Goal: Information Seeking & Learning: Learn about a topic

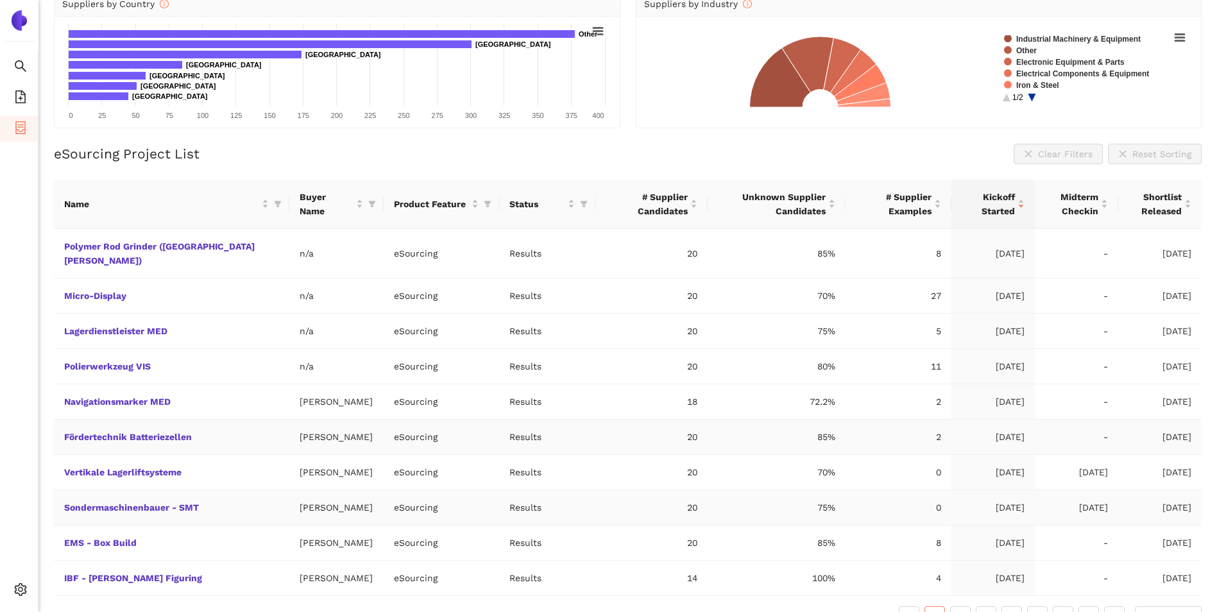
scroll to position [160, 0]
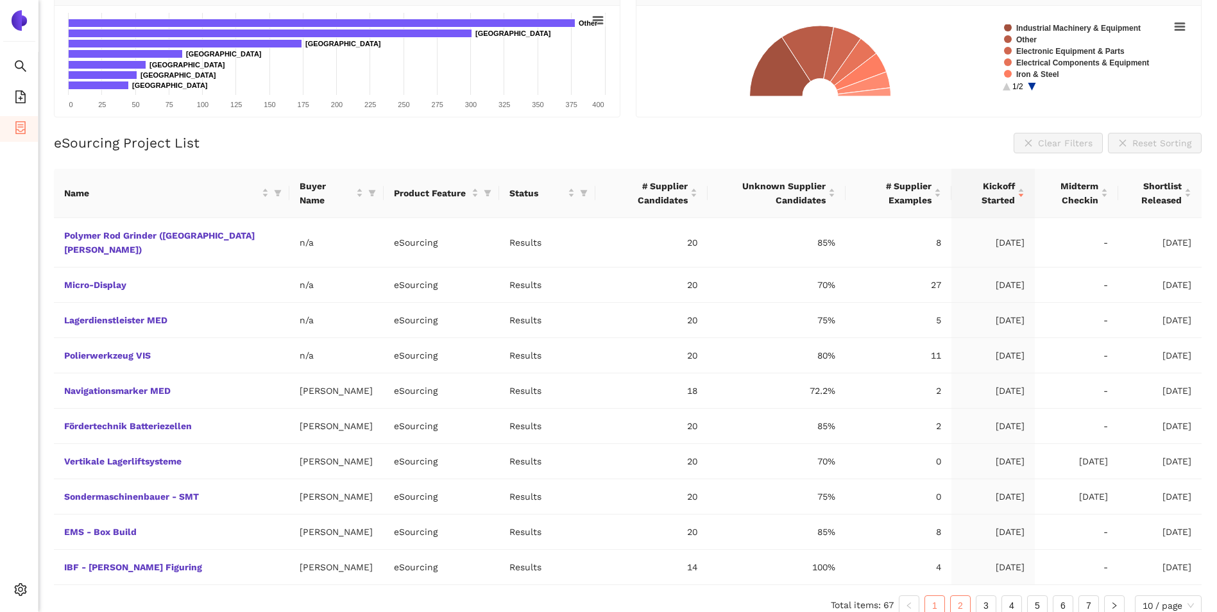
click at [961, 596] on link "2" at bounding box center [960, 605] width 19 height 19
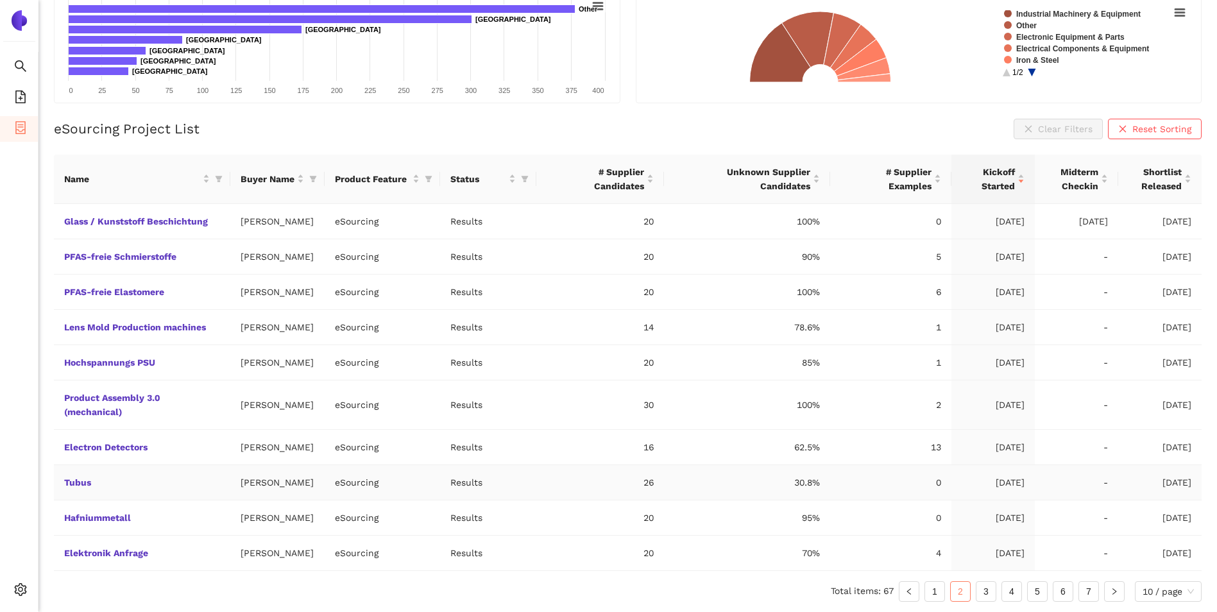
scroll to position [189, 0]
click at [991, 589] on link "3" at bounding box center [986, 591] width 19 height 19
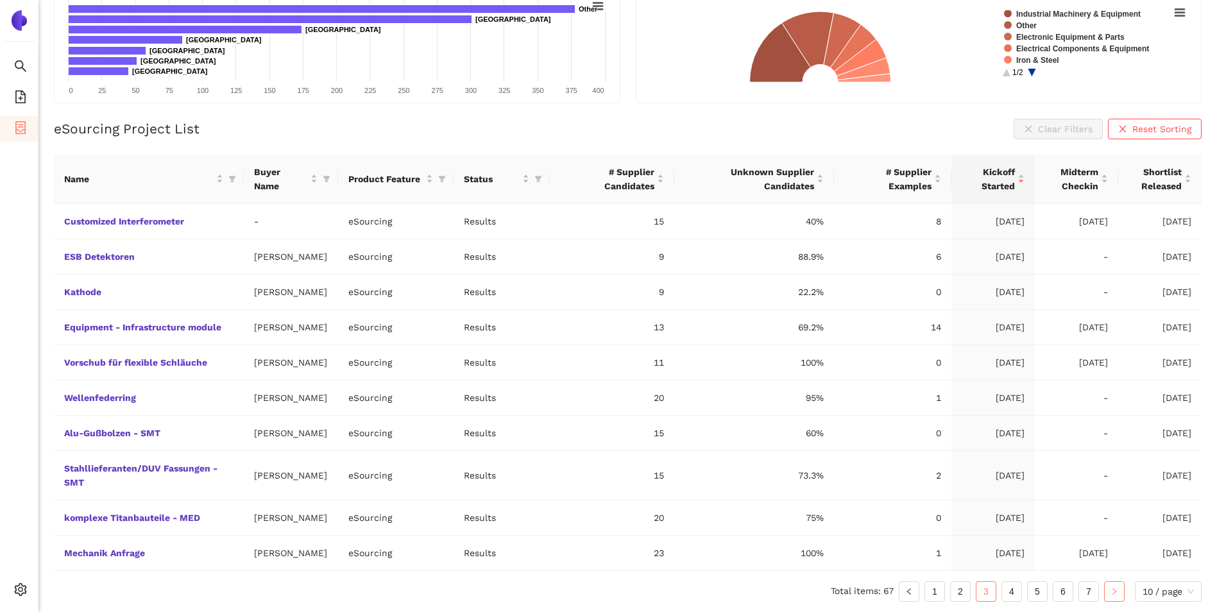
click at [1115, 592] on icon "right" at bounding box center [1115, 591] width 4 height 6
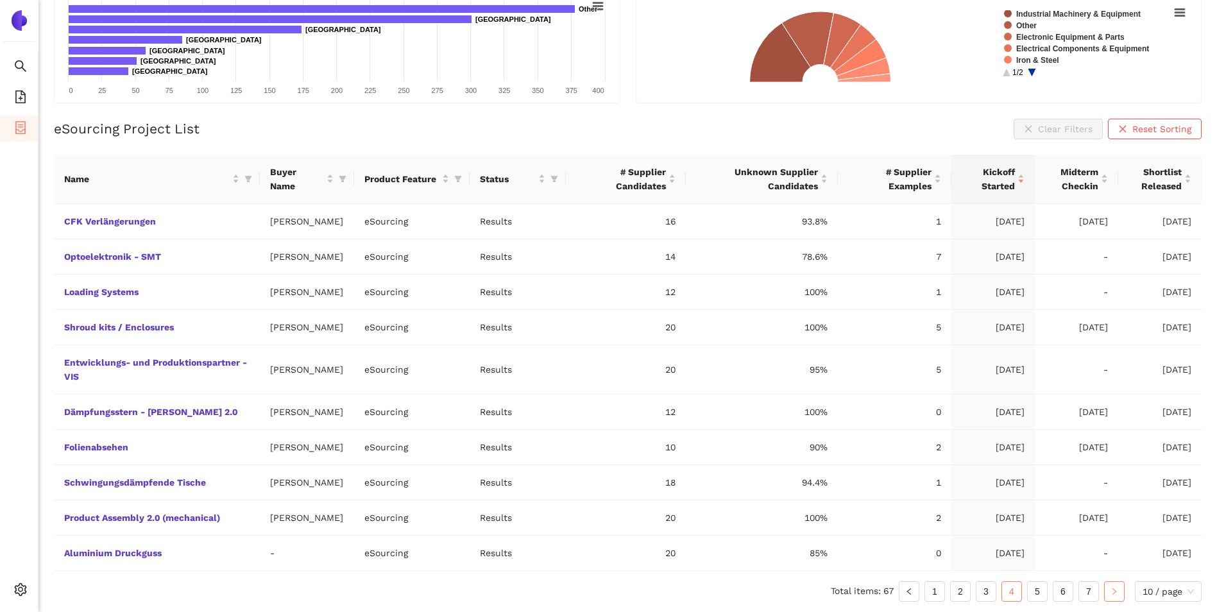
click at [1106, 602] on button "button" at bounding box center [1114, 591] width 21 height 21
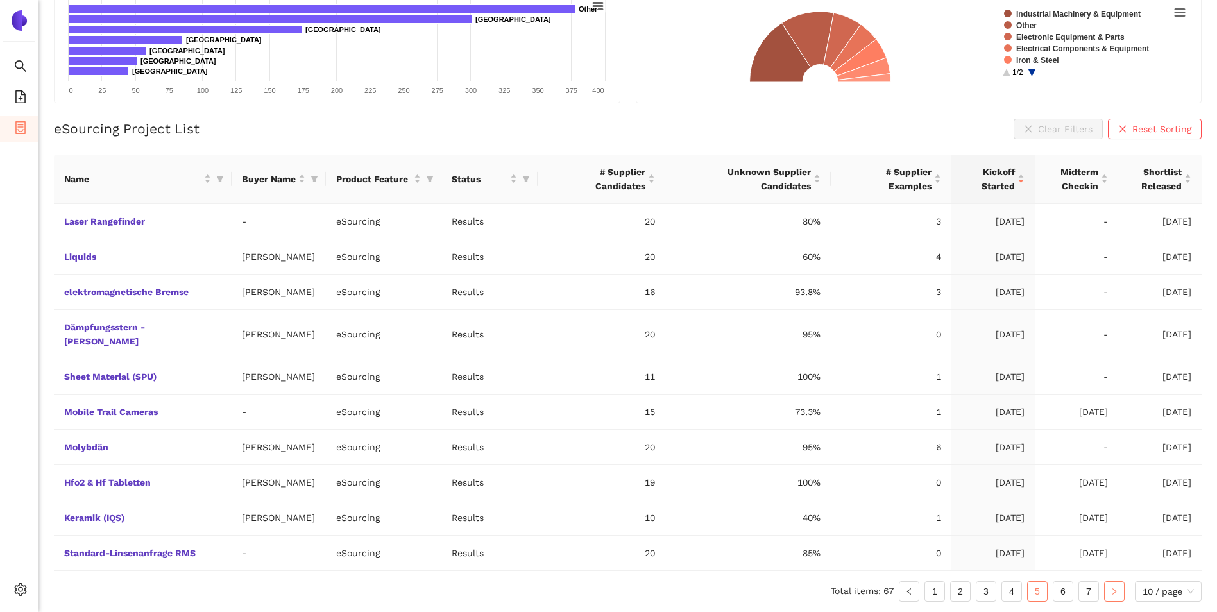
scroll to position [160, 0]
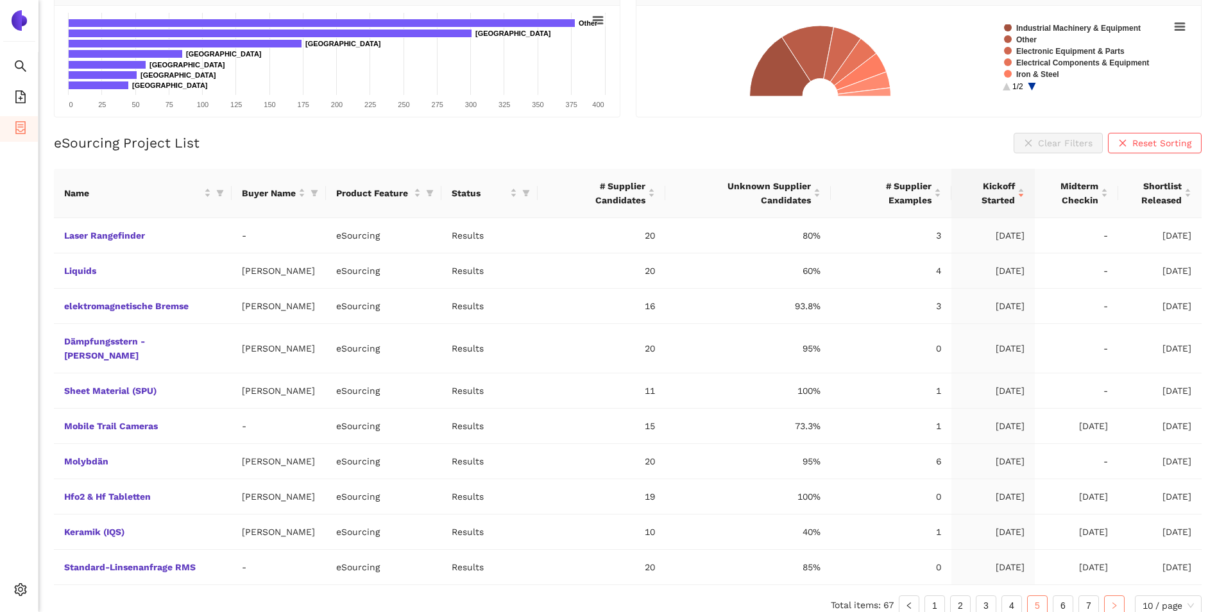
click at [1116, 602] on icon "right" at bounding box center [1115, 606] width 8 height 8
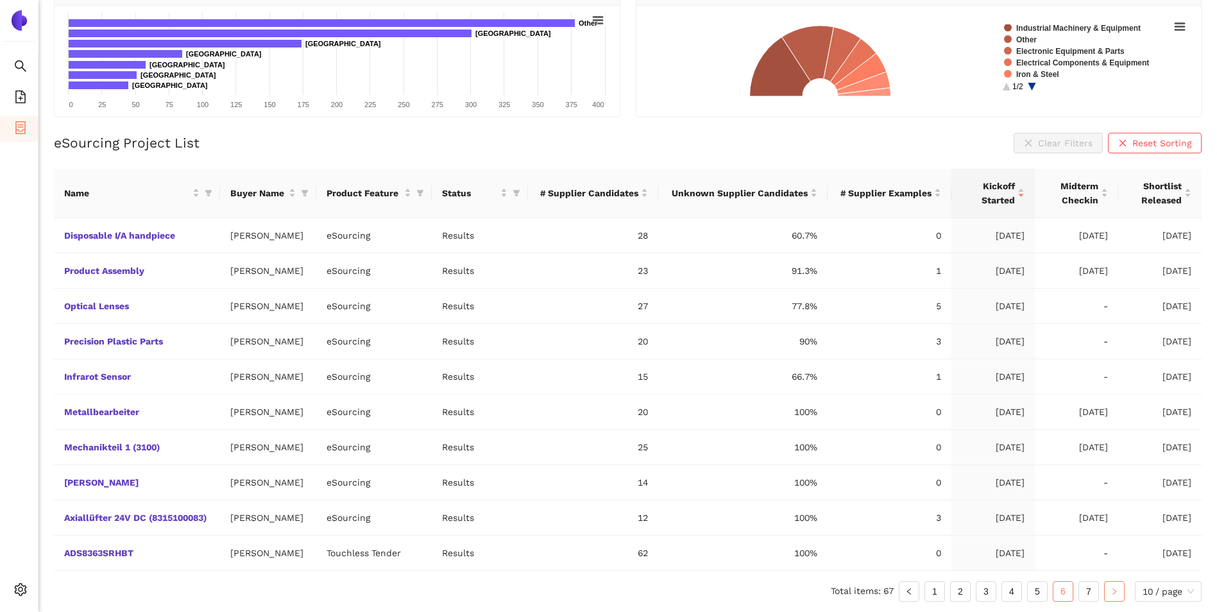
click at [1115, 594] on icon "right" at bounding box center [1115, 592] width 8 height 8
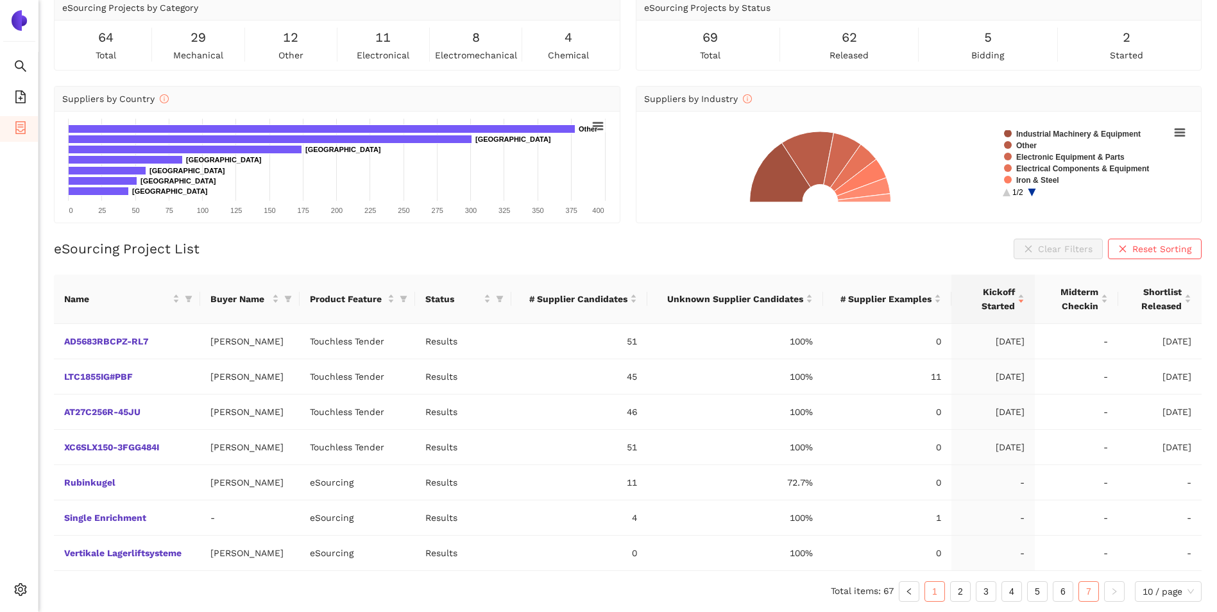
click at [935, 591] on link "1" at bounding box center [934, 591] width 19 height 19
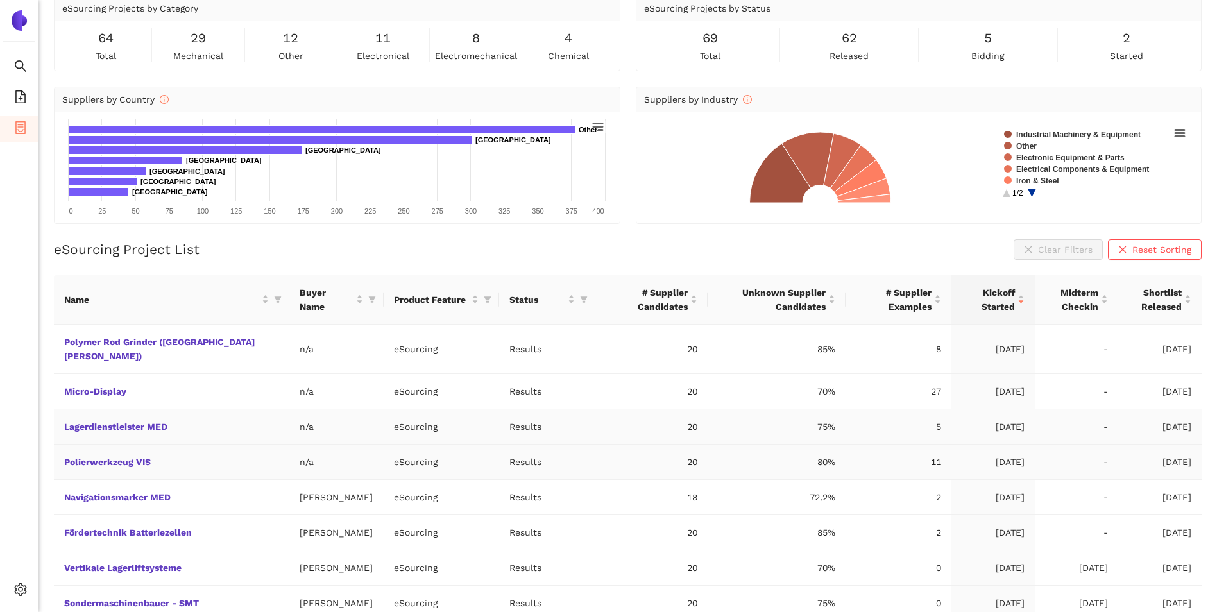
scroll to position [32, 0]
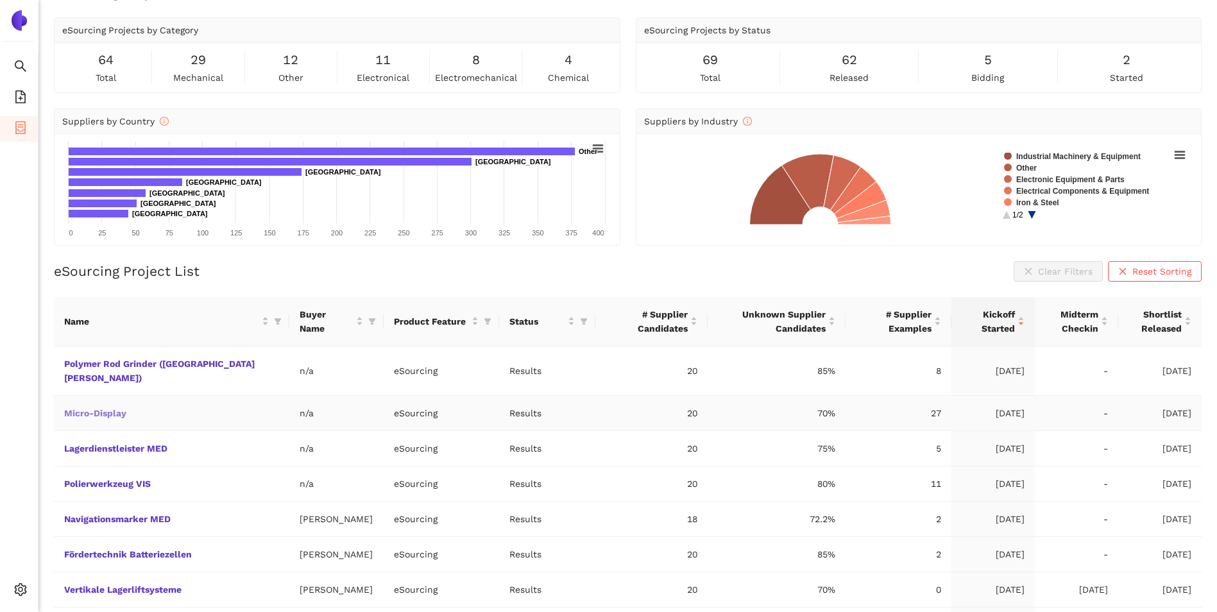
click at [0, 0] on link "Micro-Display" at bounding box center [0, 0] width 0 height 0
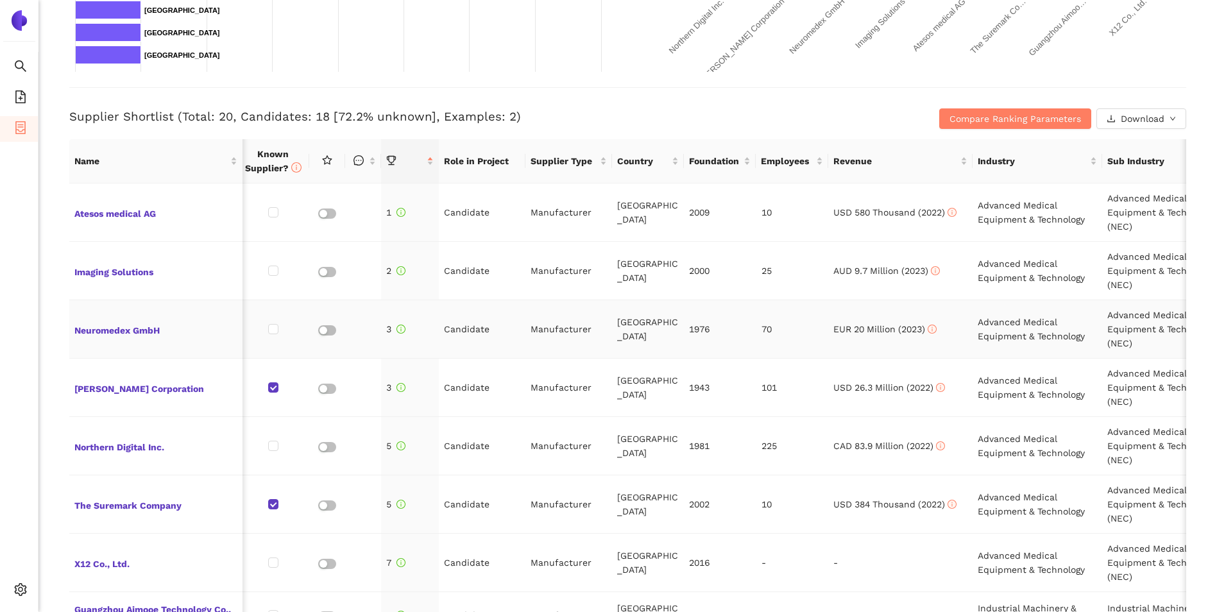
scroll to position [385, 0]
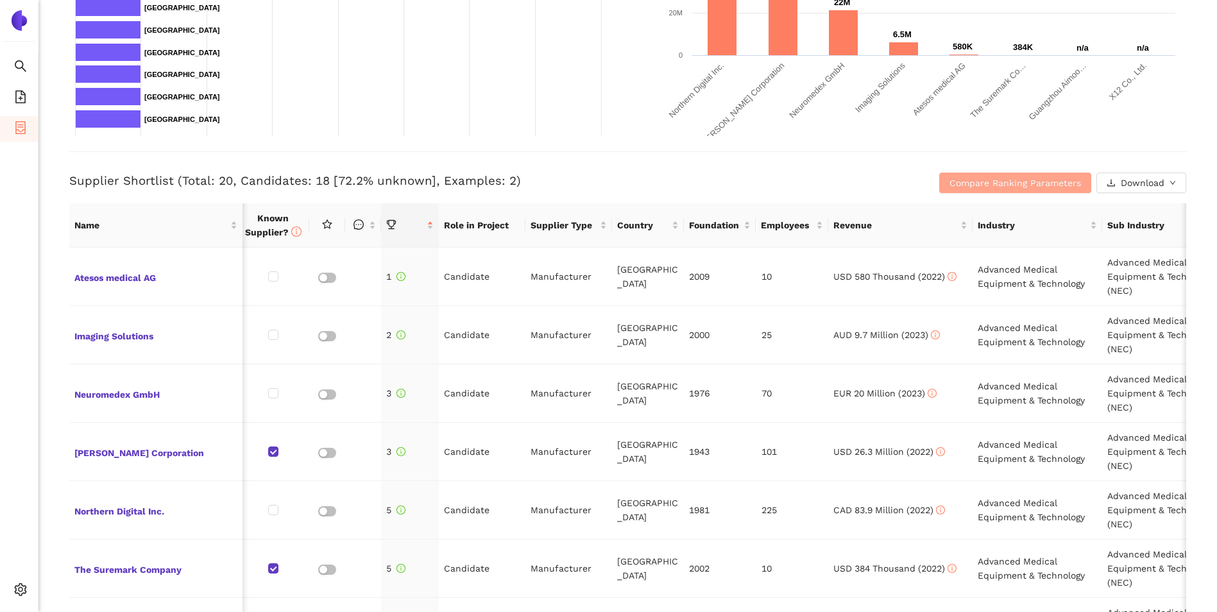
click at [1012, 187] on span "Compare Ranking Parameters" at bounding box center [1016, 183] width 132 height 14
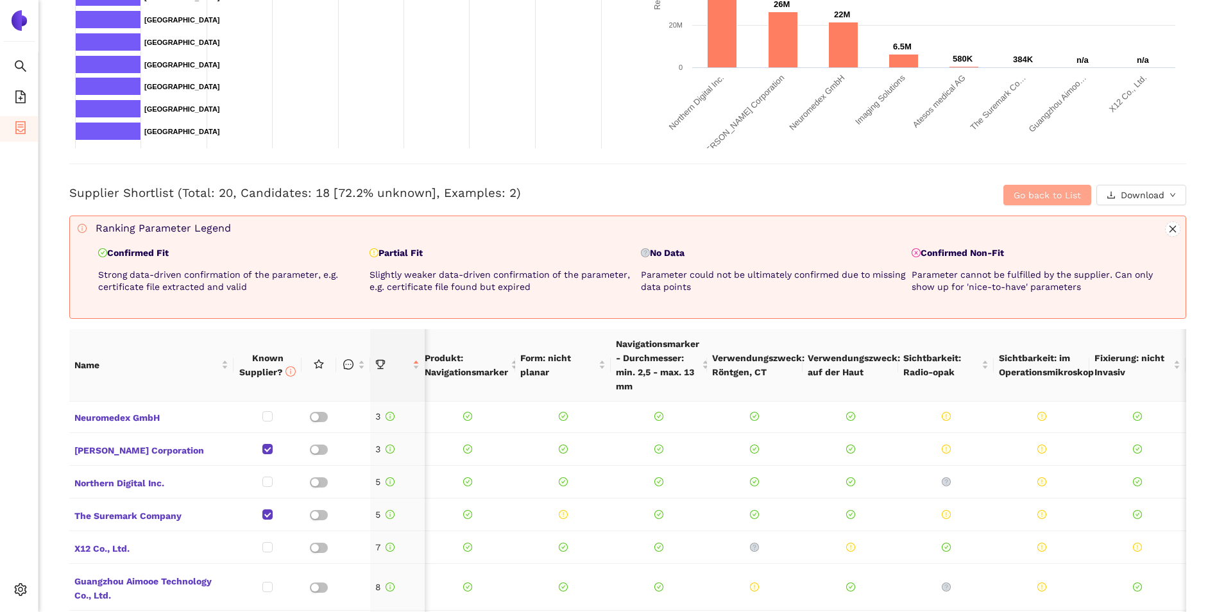
scroll to position [373, 0]
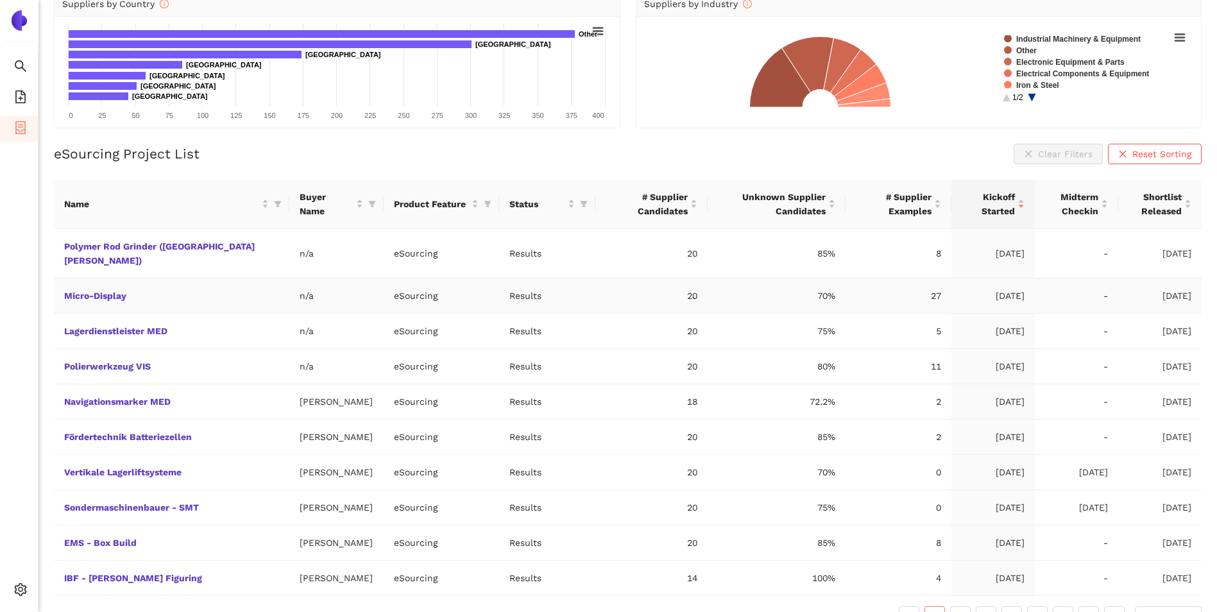
scroll to position [160, 0]
